Goal: Information Seeking & Learning: Learn about a topic

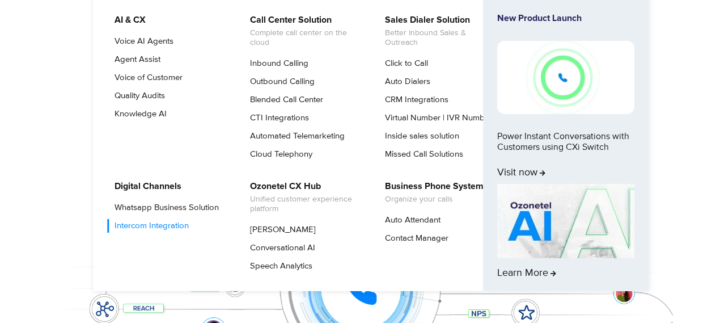
scroll to position [45, 0]
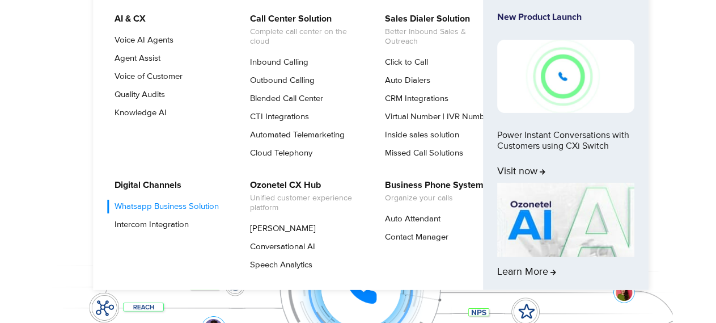
click at [153, 205] on link "Whatsapp Business Solution" at bounding box center [164, 207] width 113 height 14
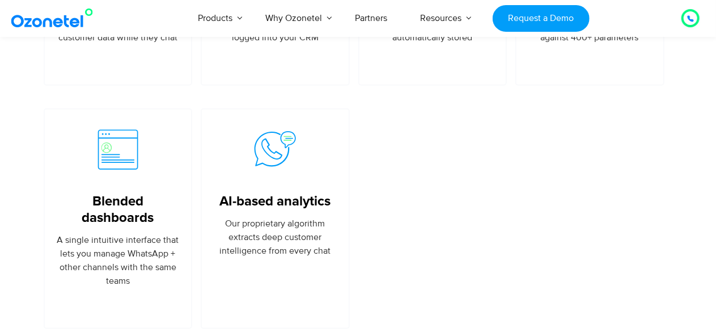
scroll to position [2738, 0]
